Goal: Task Accomplishment & Management: Use online tool/utility

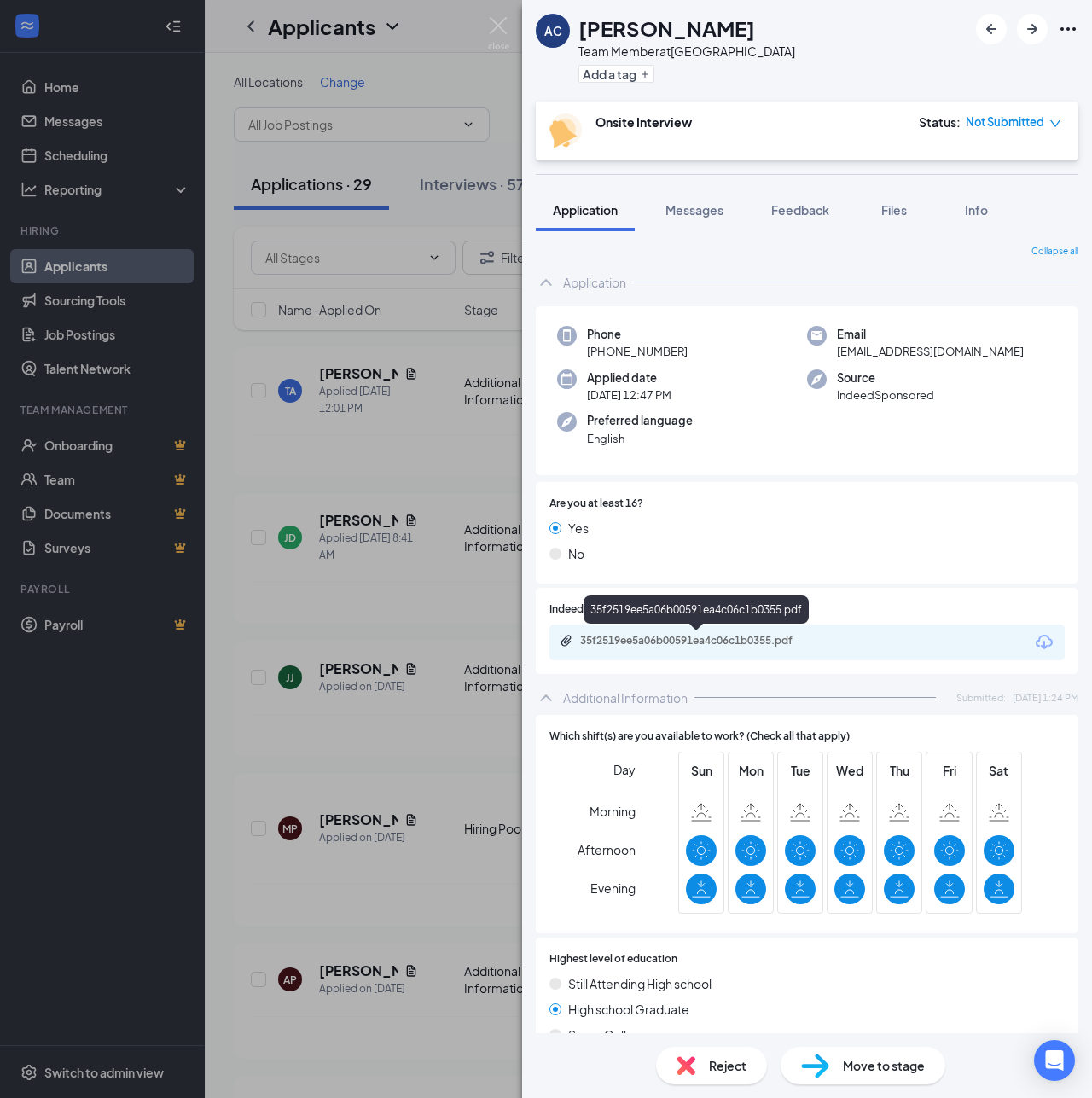
click at [647, 643] on div "35f2519ee5a06b00591ea4c06c1b0355.pdf" at bounding box center [699, 640] width 239 height 14
click at [426, 159] on div "AC Arvilla Chandler Team Member at Lafayette Add a tag Onsite Interview Status …" at bounding box center [546, 549] width 1092 height 1098
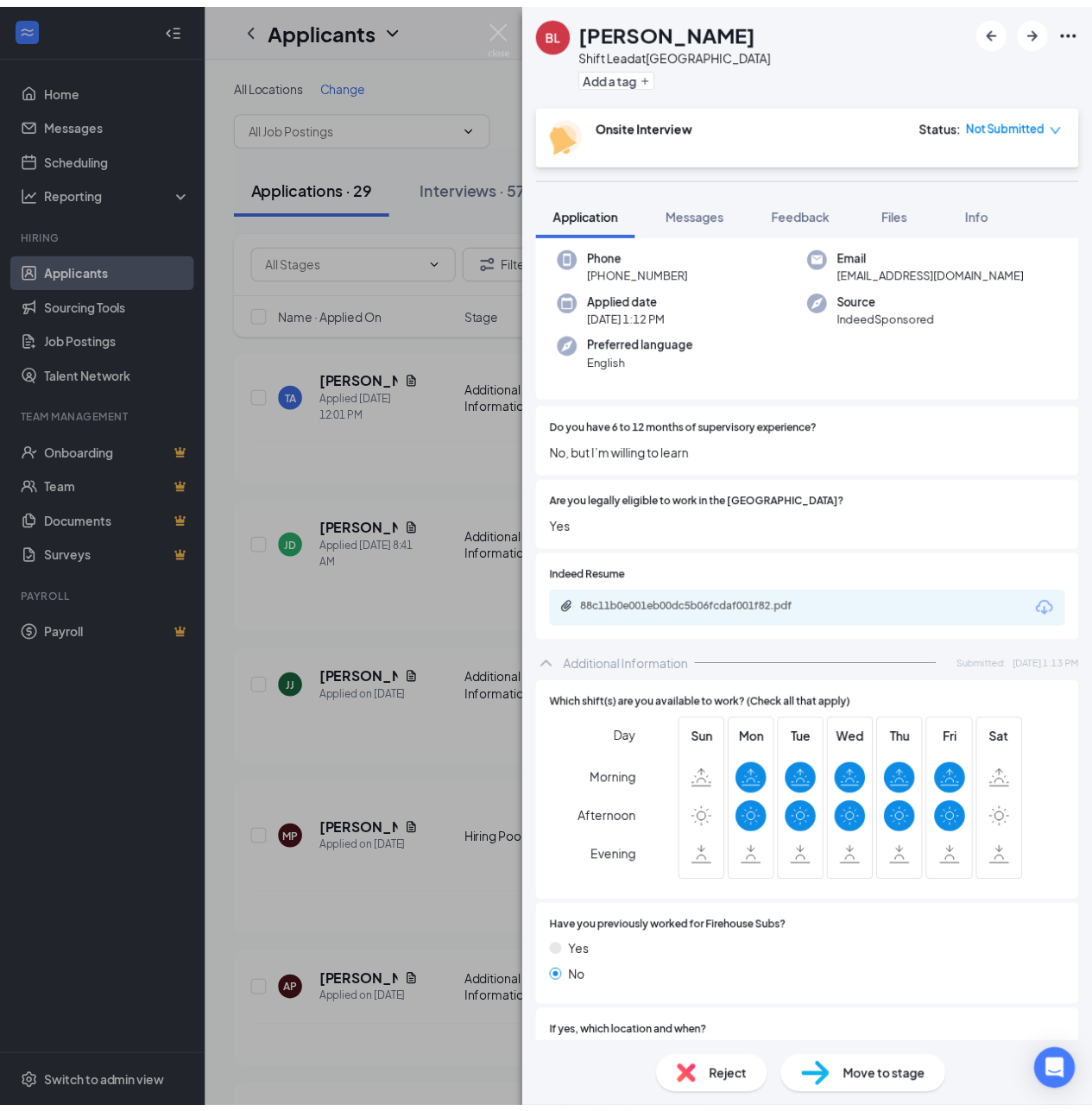
scroll to position [87, 0]
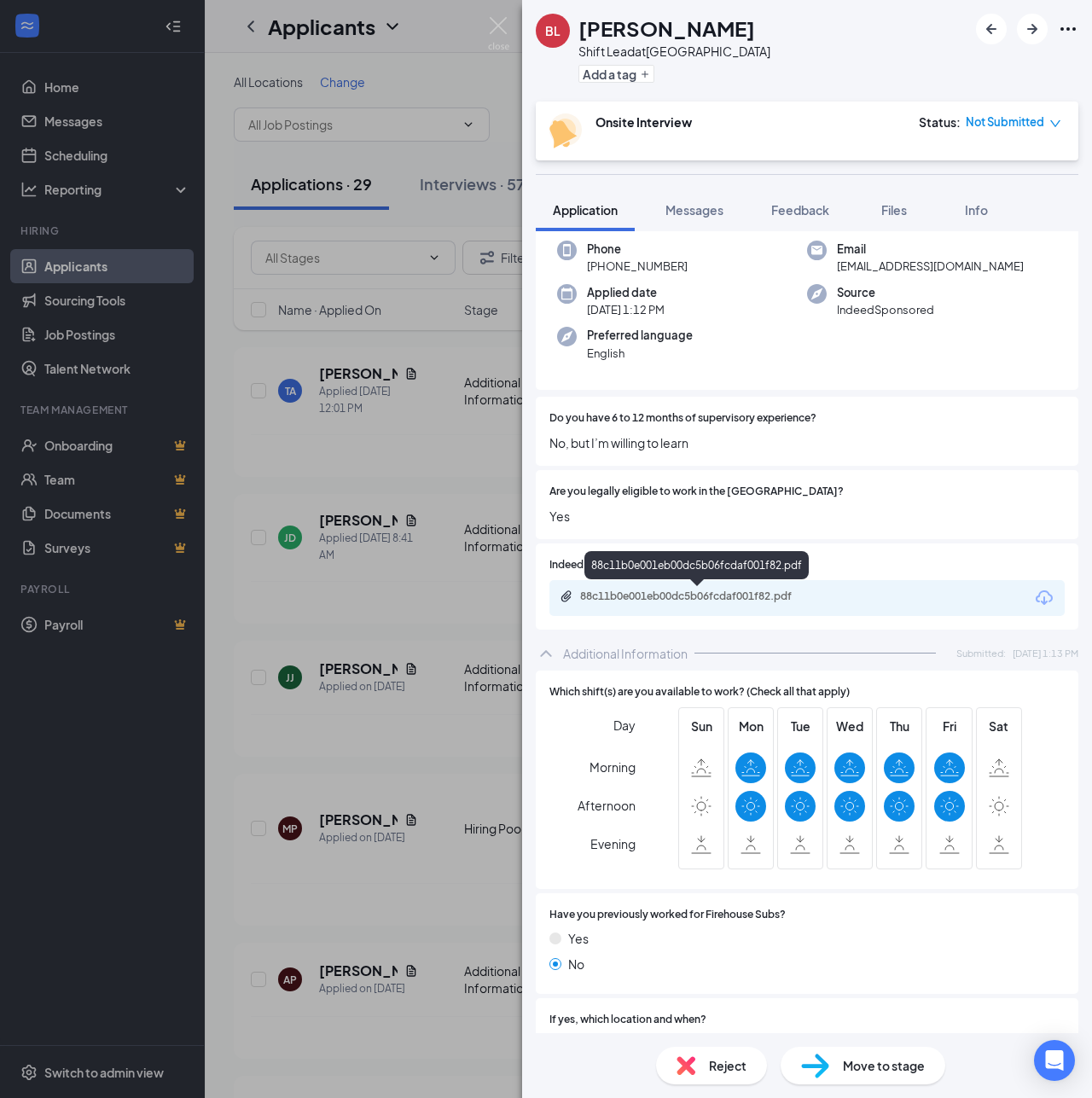
click at [682, 590] on div "88c11b0e001eb00dc5b06fcdaf001f82.pdf" at bounding box center [699, 597] width 239 height 14
click at [492, 22] on img at bounding box center [498, 34] width 21 height 34
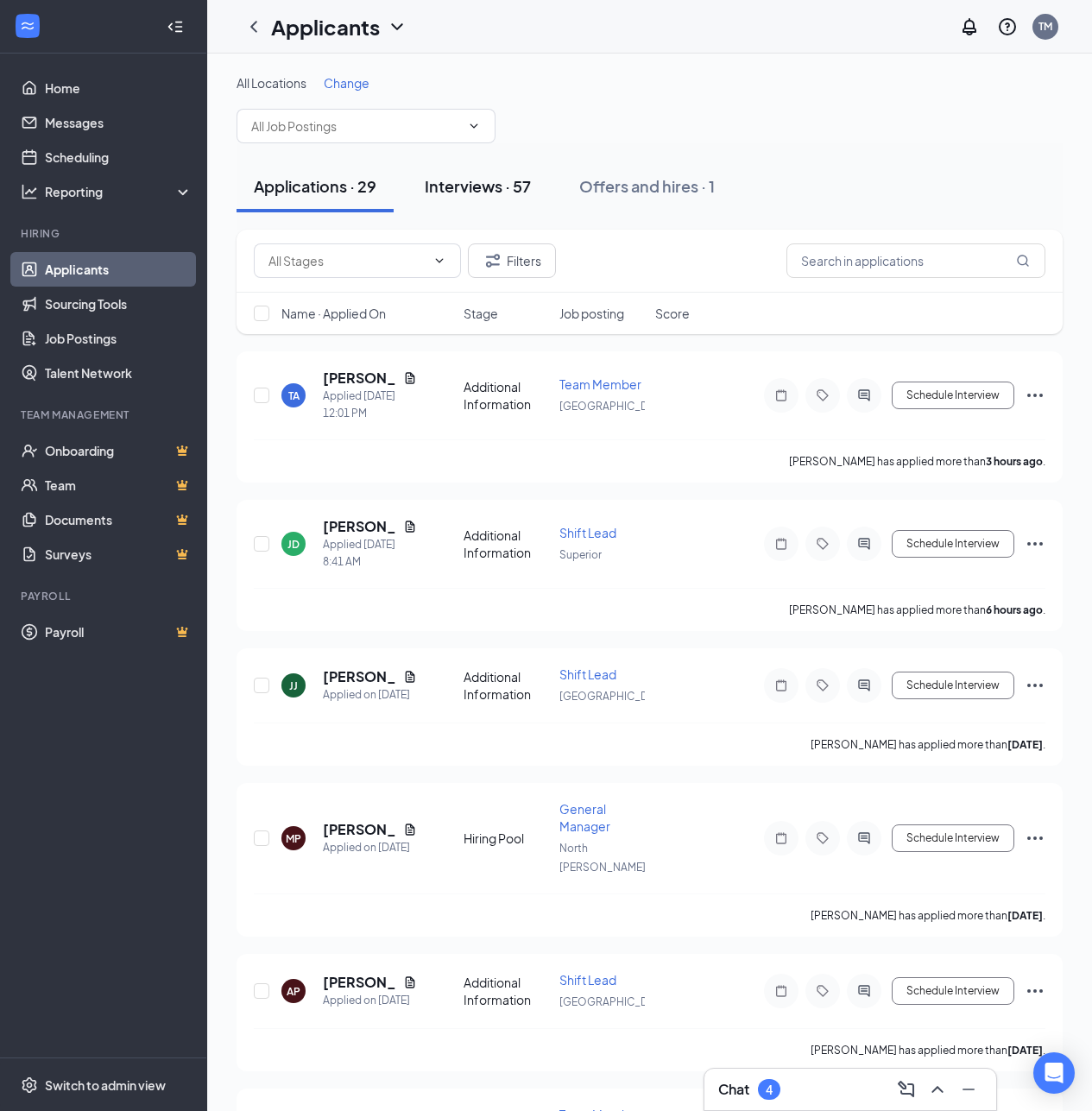
click at [511, 196] on div "Interviews · 57" at bounding box center [477, 186] width 107 height 22
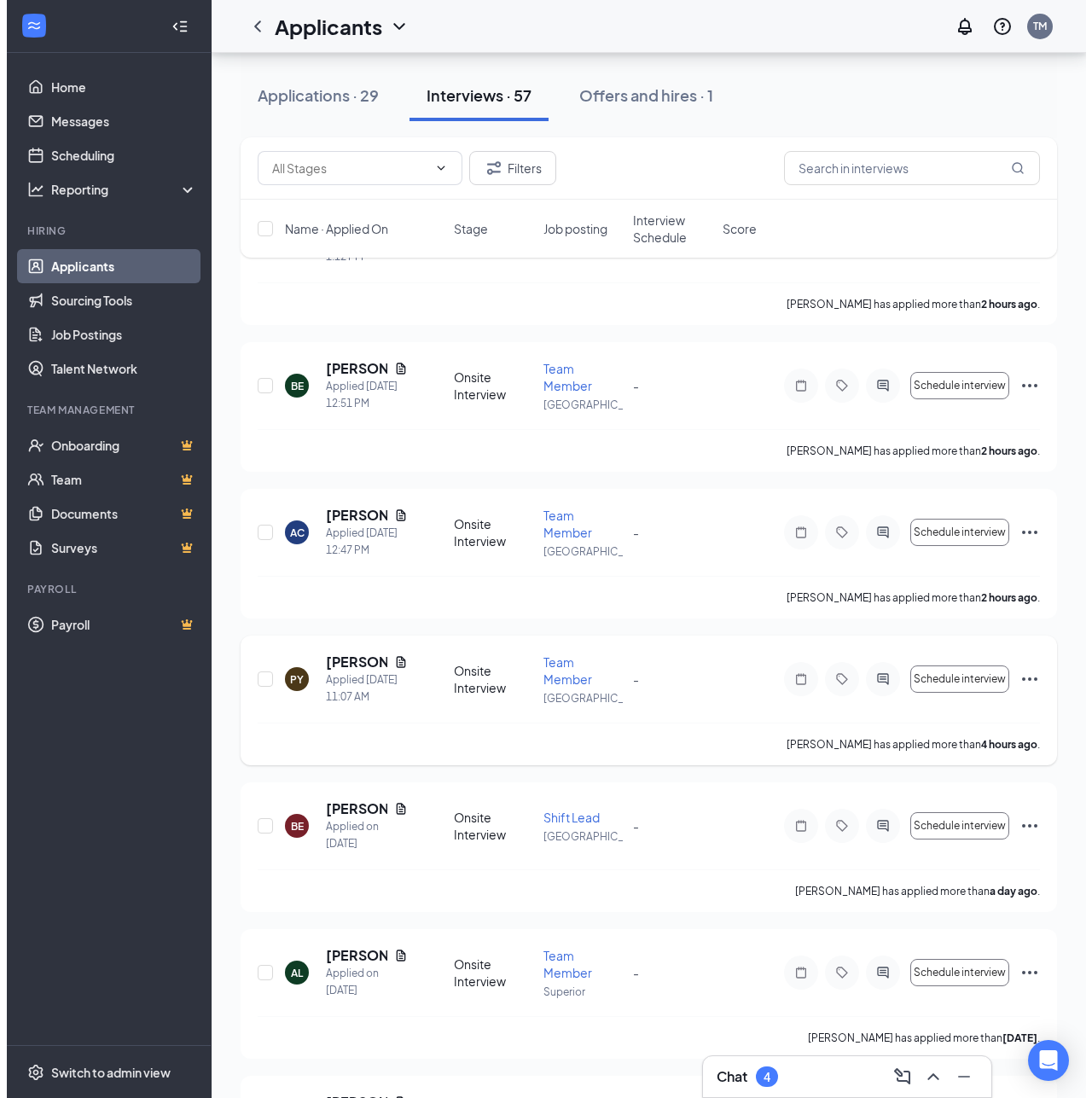
scroll to position [171, 0]
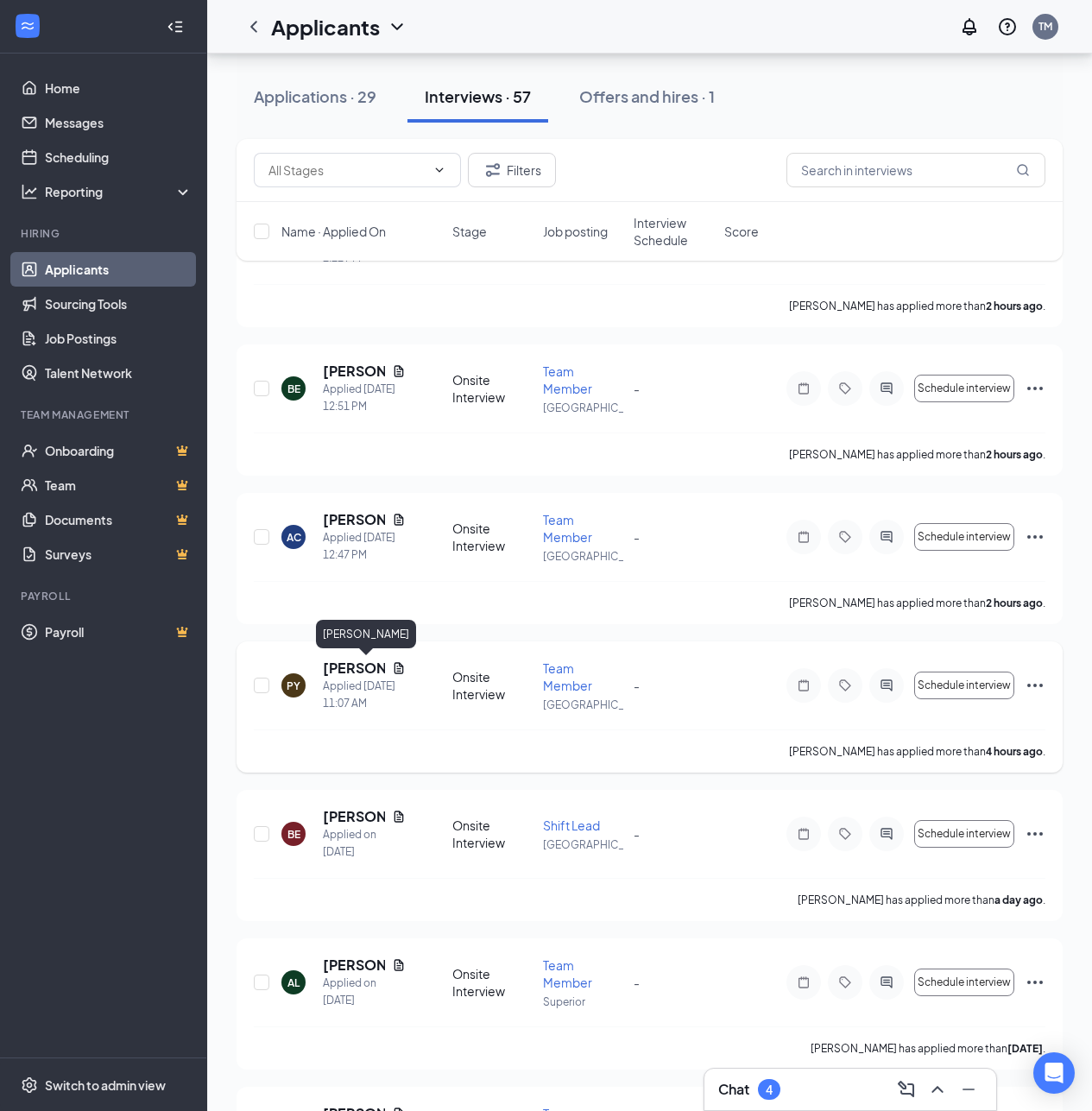
click at [360, 670] on h5 "[PERSON_NAME]" at bounding box center [354, 668] width 62 height 19
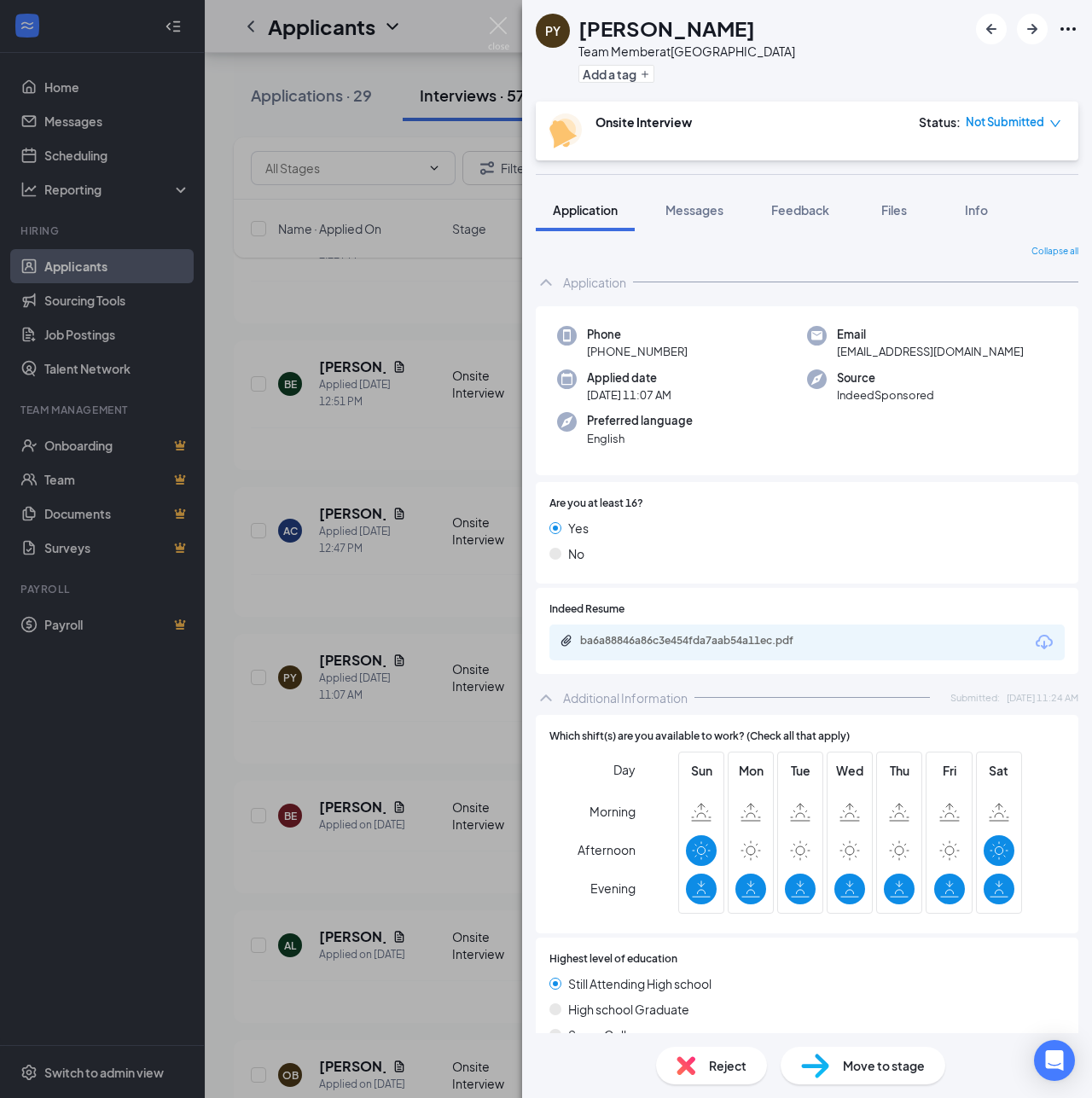
click at [183, 663] on div "PY [PERSON_NAME] Team Member at [GEOGRAPHIC_DATA] Add a tag Onsite Interview St…" at bounding box center [546, 549] width 1092 height 1098
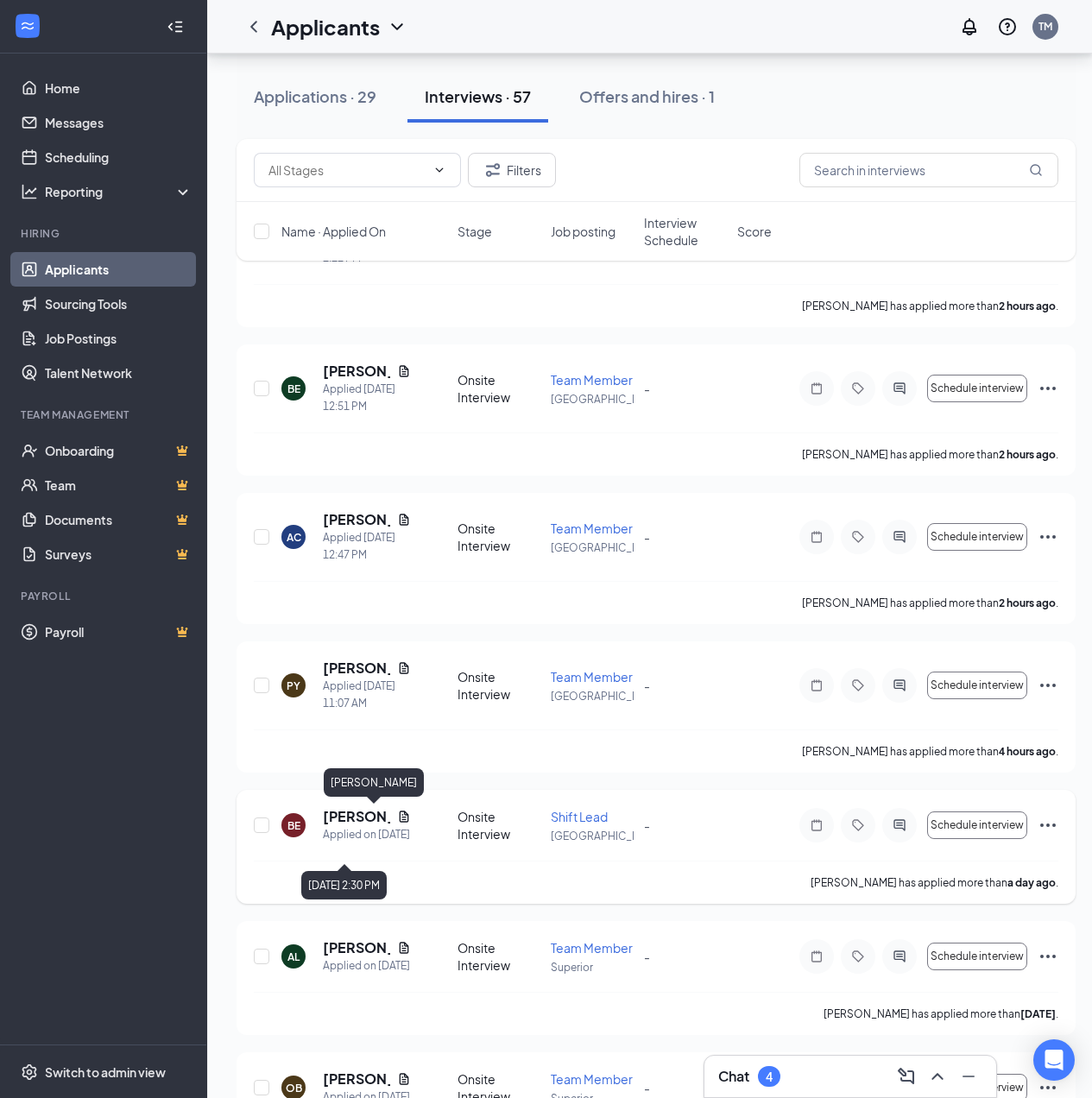
click at [352, 822] on h5 "[PERSON_NAME]" at bounding box center [356, 817] width 67 height 19
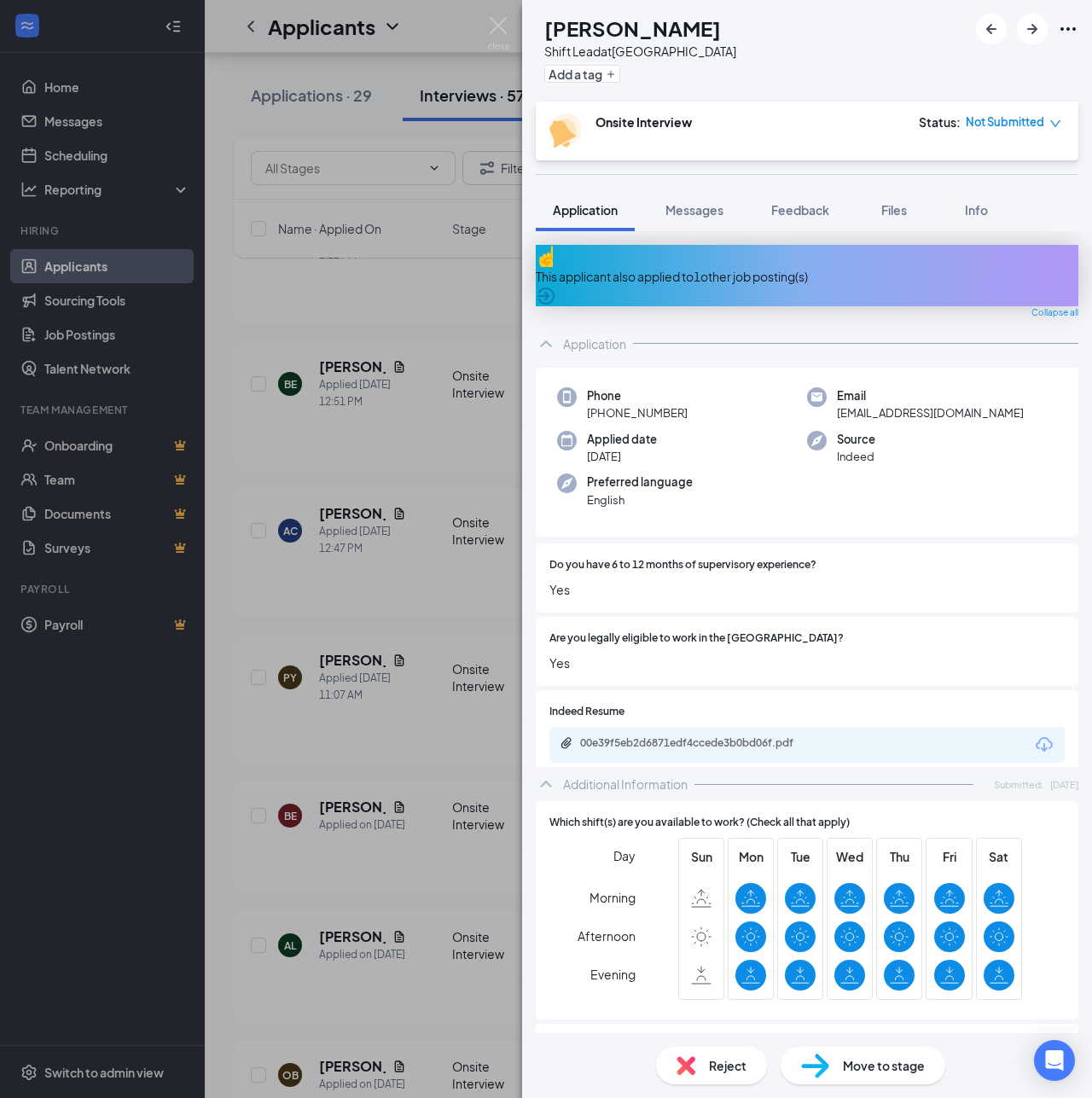
click at [199, 273] on div "BE [PERSON_NAME] Shift Lead at [GEOGRAPHIC_DATA] Add a tag Onsite Interview Sta…" at bounding box center [546, 549] width 1092 height 1098
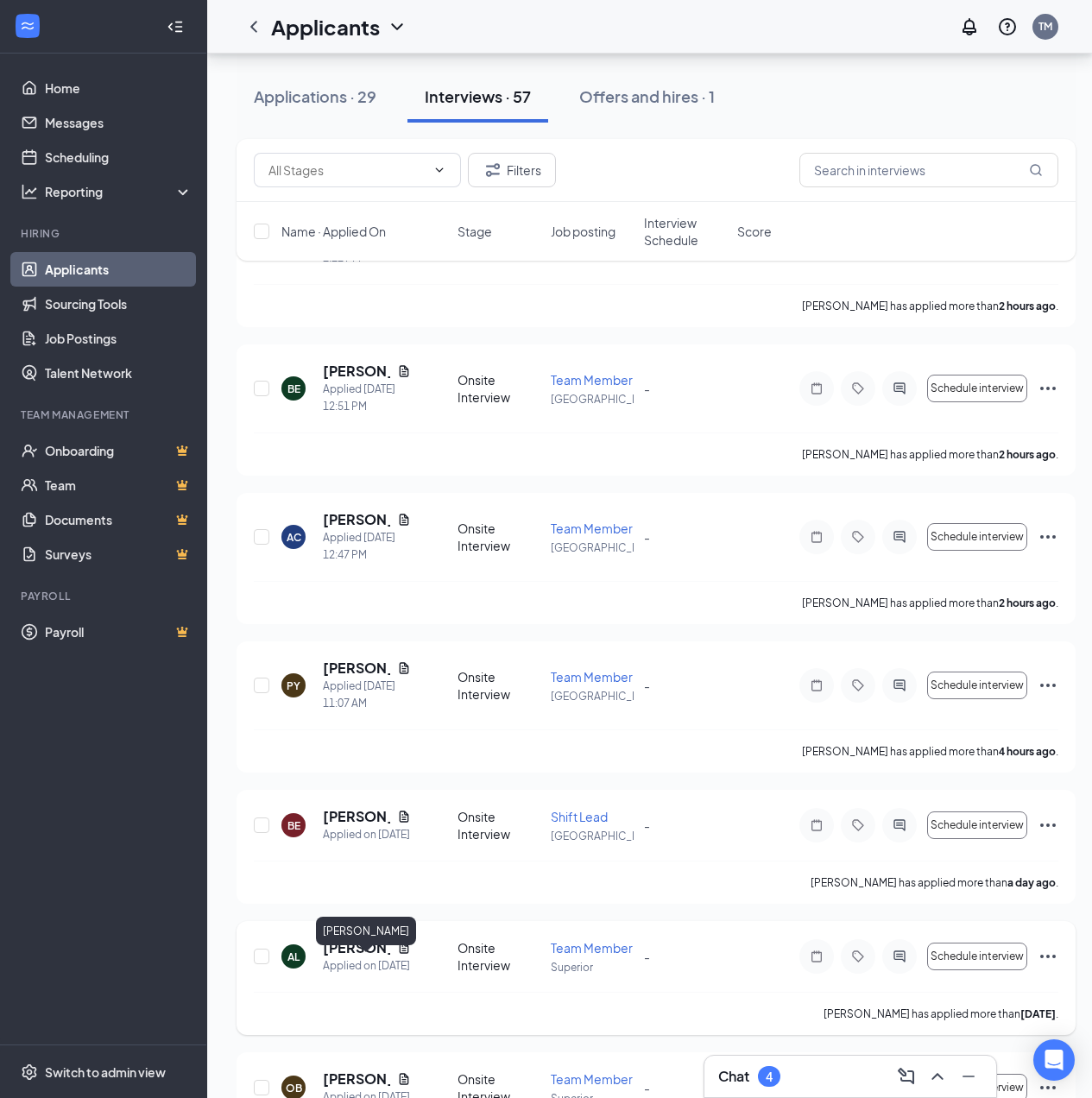
click at [378, 957] on h5 "[PERSON_NAME]" at bounding box center [356, 948] width 67 height 19
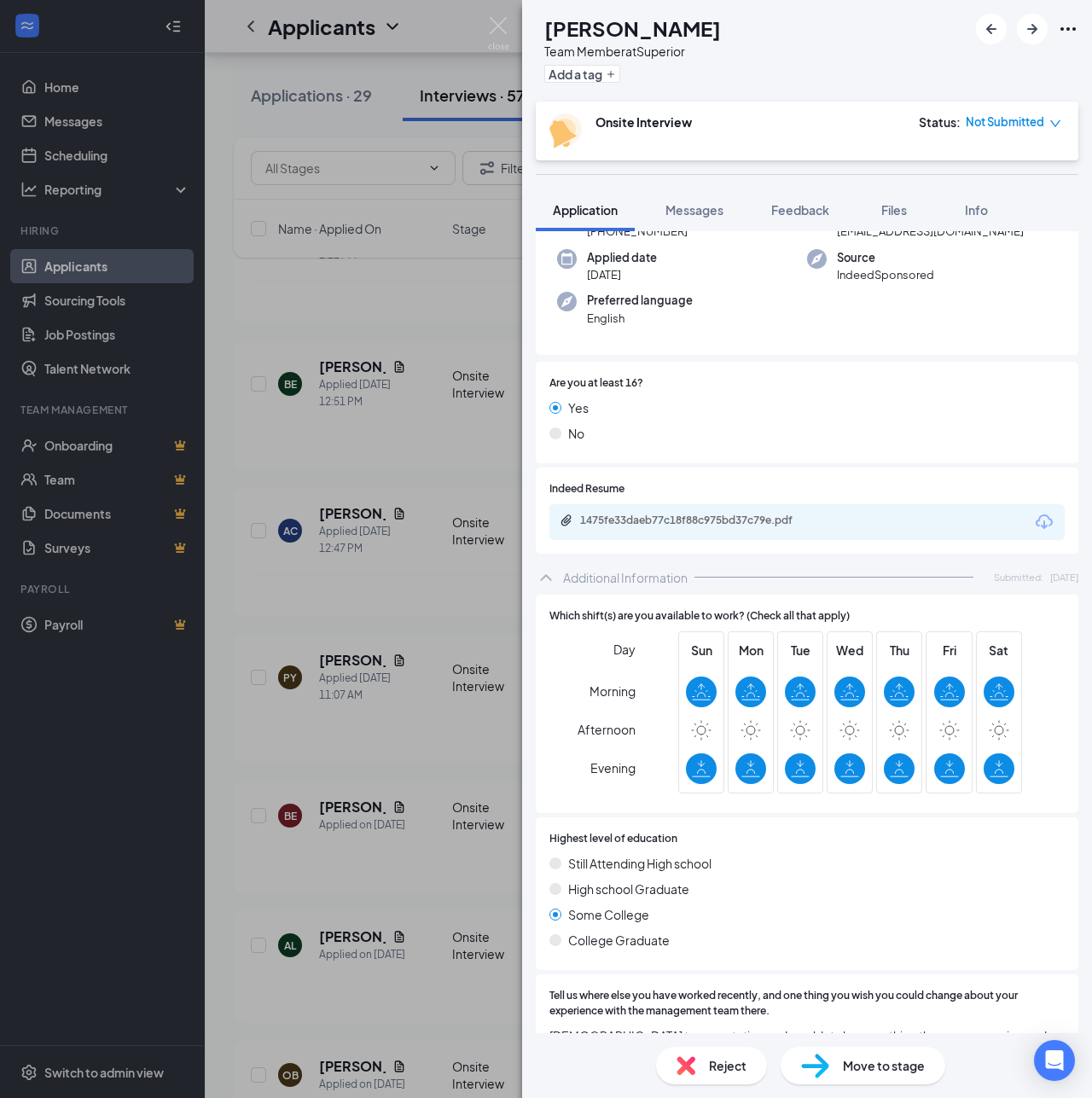
scroll to position [169, 0]
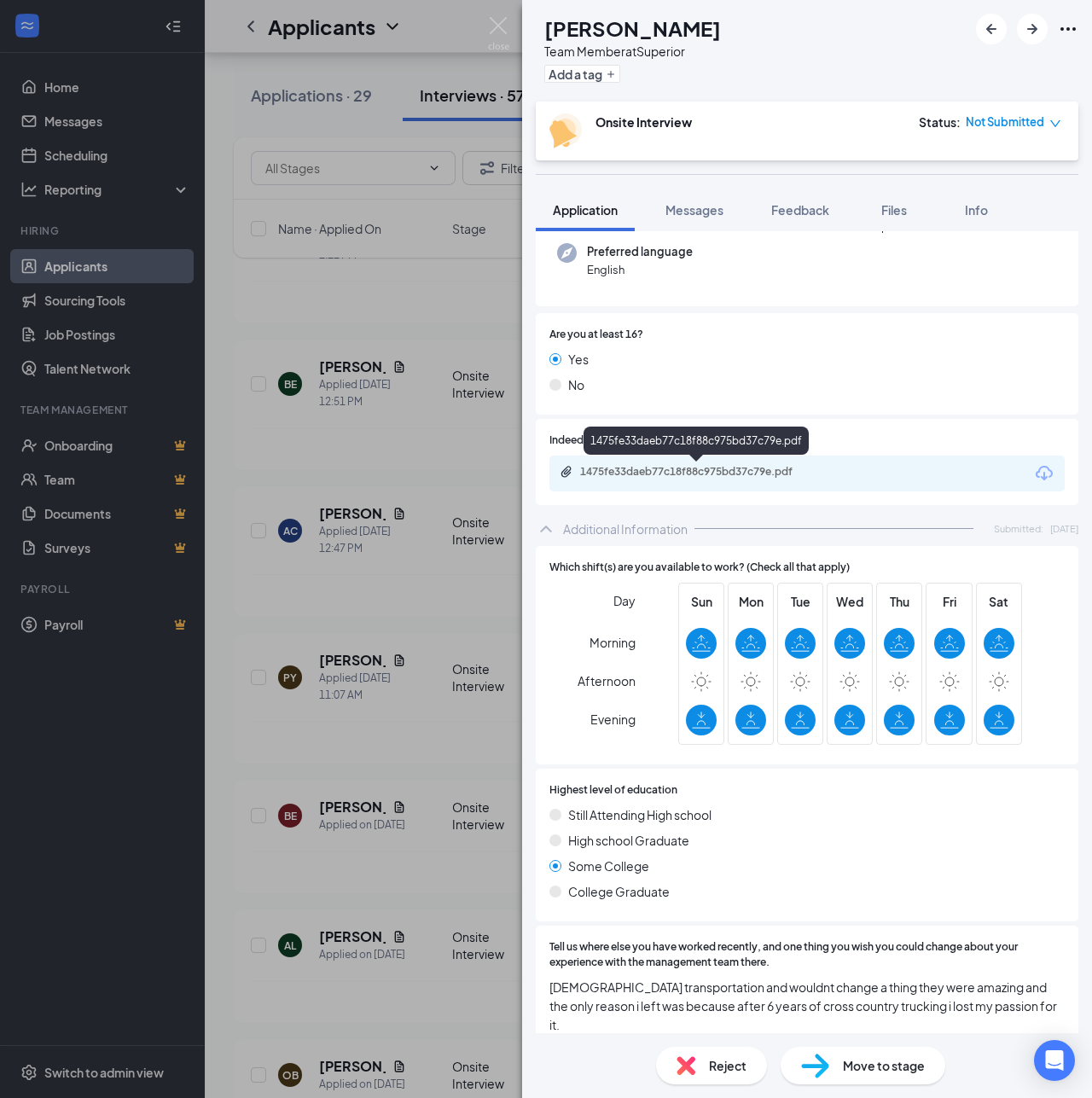
click at [691, 466] on div "1475fe33daeb77c18f88c975bd37c79e.pdf" at bounding box center [699, 472] width 239 height 14
